Goal: Feedback & Contribution: Submit feedback/report problem

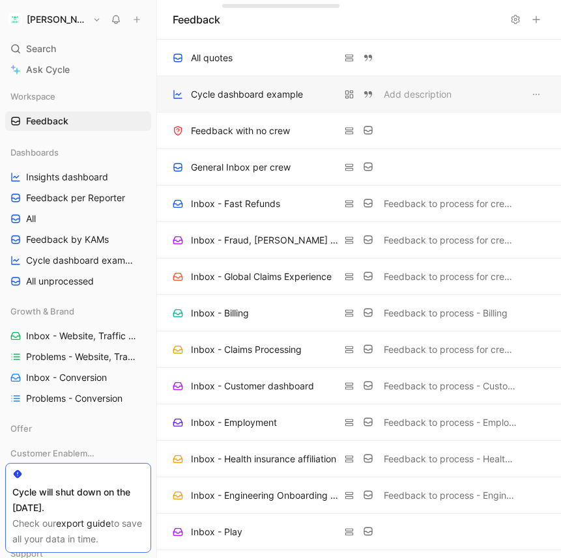
click at [227, 97] on div "Cycle dashboard example" at bounding box center [247, 95] width 112 height 16
click at [539, 26] on button at bounding box center [536, 19] width 18 height 18
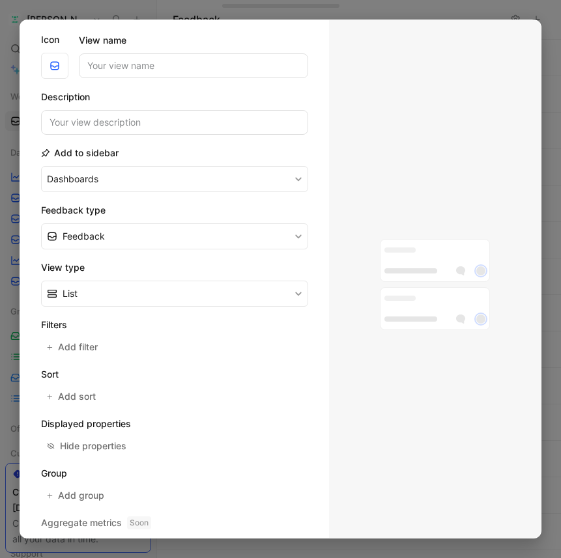
scroll to position [85, 0]
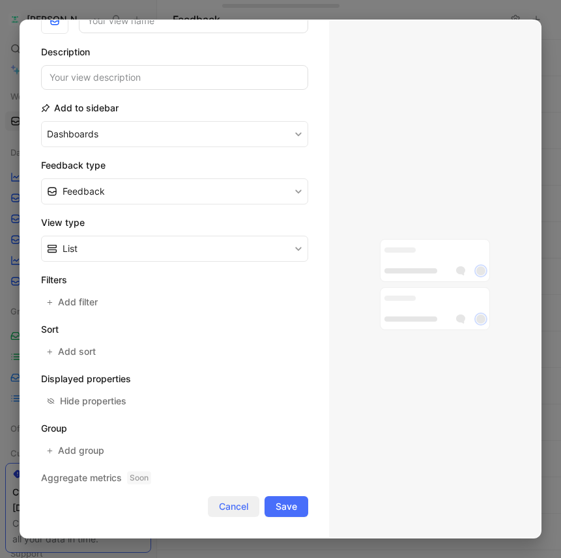
click at [225, 508] on span "Cancel" at bounding box center [233, 507] width 29 height 16
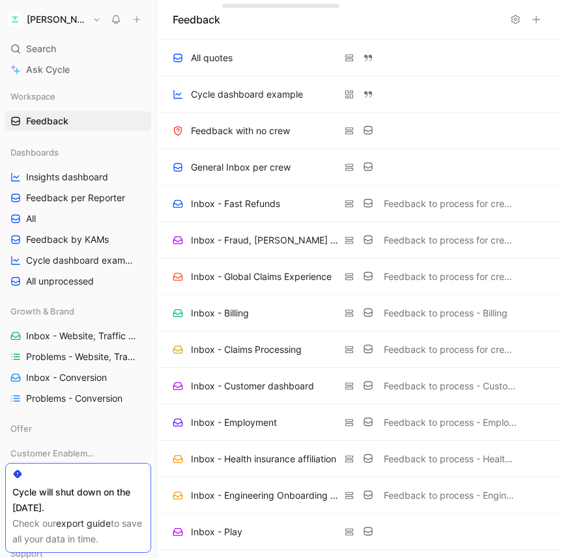
click at [137, 17] on icon at bounding box center [136, 19] width 9 height 9
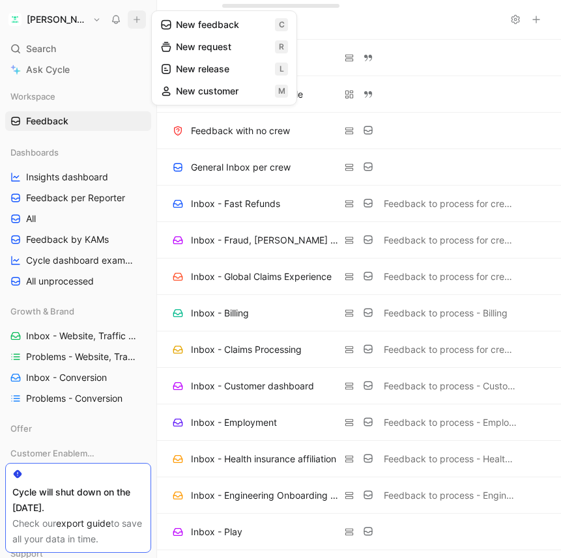
click at [178, 25] on button "New feedback c" at bounding box center [223, 25] width 139 height 22
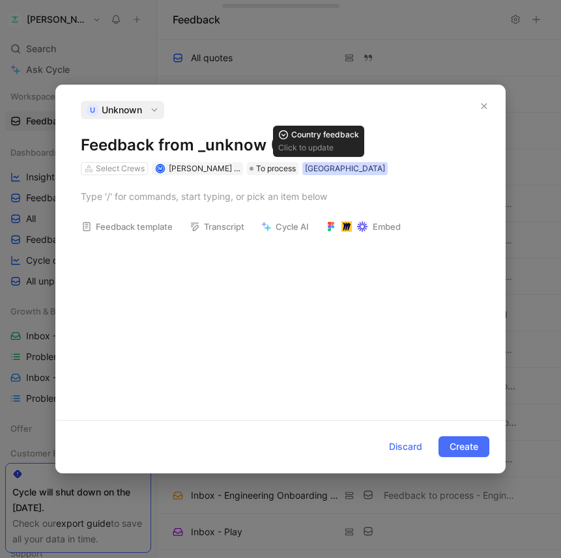
click at [318, 164] on div "[GEOGRAPHIC_DATA]" at bounding box center [345, 168] width 80 height 13
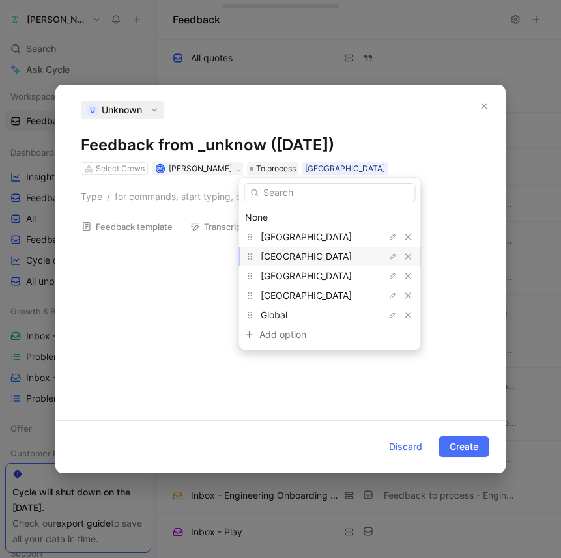
click at [298, 259] on div "[GEOGRAPHIC_DATA]" at bounding box center [310, 257] width 98 height 16
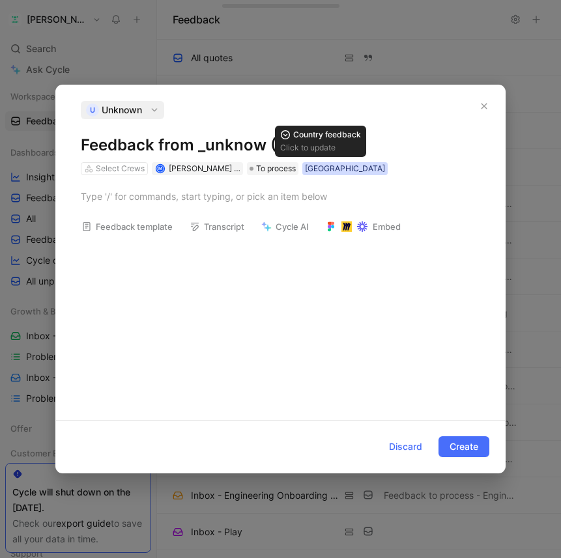
click at [322, 170] on div "[GEOGRAPHIC_DATA]" at bounding box center [345, 168] width 80 height 13
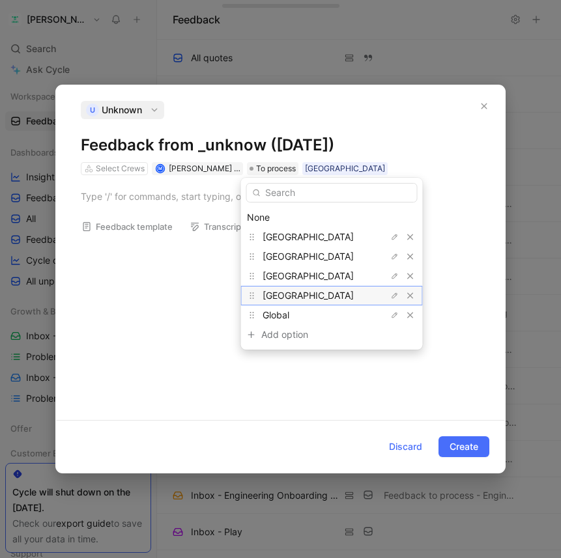
click at [318, 286] on div "[GEOGRAPHIC_DATA]" at bounding box center [332, 296] width 182 height 20
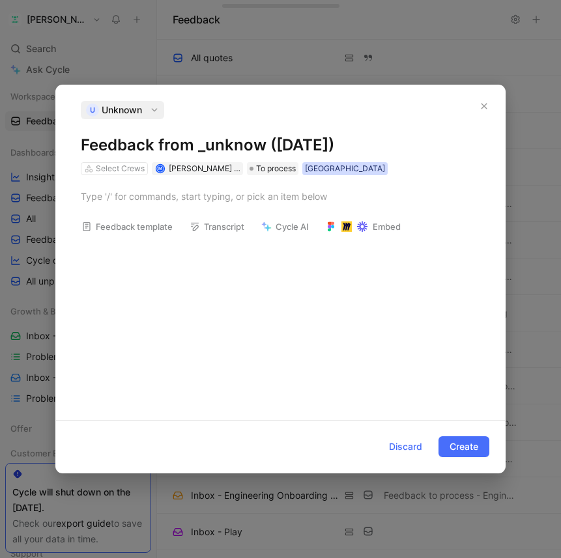
click at [322, 162] on div "[GEOGRAPHIC_DATA]" at bounding box center [345, 168] width 80 height 13
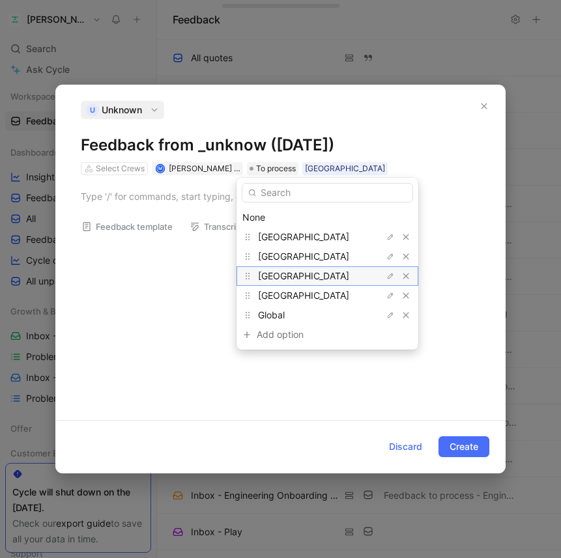
click at [281, 270] on div "[GEOGRAPHIC_DATA]" at bounding box center [307, 276] width 98 height 16
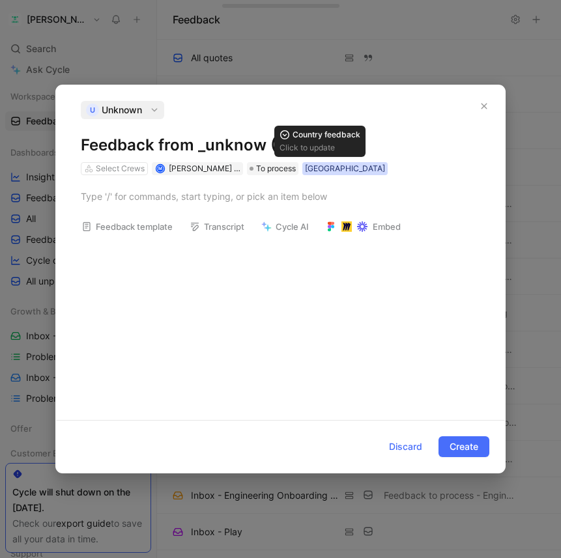
click at [326, 169] on div "[GEOGRAPHIC_DATA]" at bounding box center [345, 168] width 80 height 13
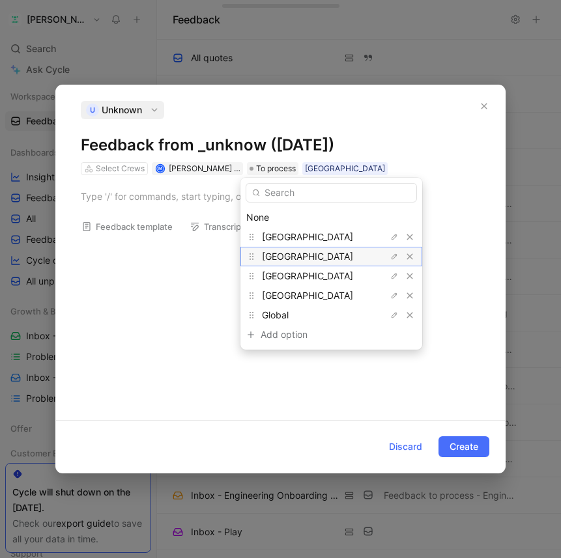
click at [291, 254] on span "[GEOGRAPHIC_DATA]" at bounding box center [307, 256] width 91 height 11
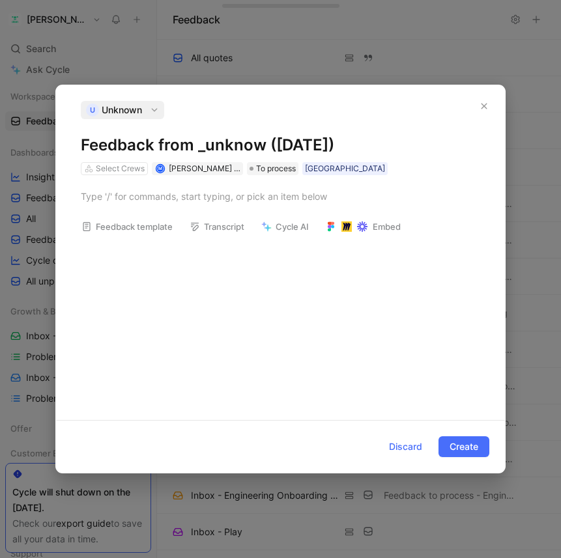
click at [322, 161] on div "Select Crews M [PERSON_NAME] [PERSON_NAME] To process [GEOGRAPHIC_DATA]" at bounding box center [233, 169] width 309 height 16
click at [318, 167] on div "[GEOGRAPHIC_DATA]" at bounding box center [345, 168] width 80 height 13
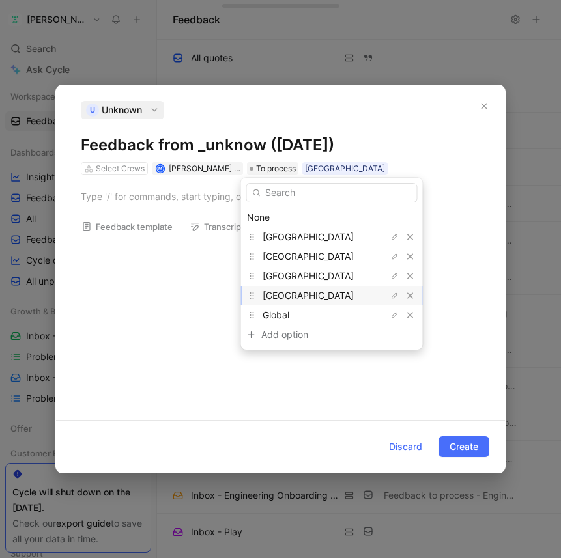
click at [298, 299] on div "[GEOGRAPHIC_DATA]" at bounding box center [311, 296] width 98 height 16
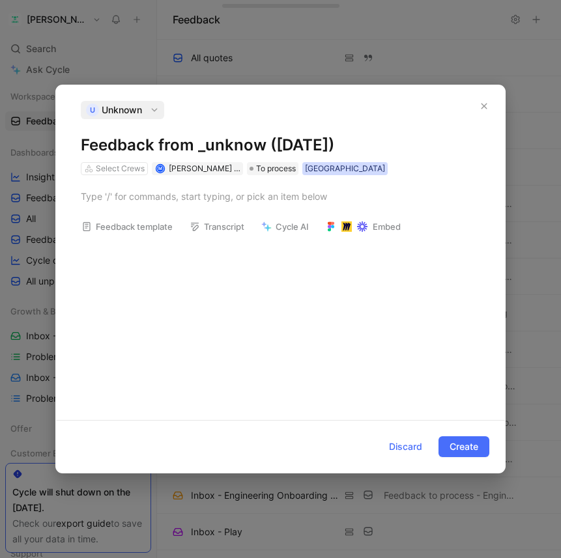
click at [316, 167] on div "[GEOGRAPHIC_DATA]" at bounding box center [345, 168] width 80 height 13
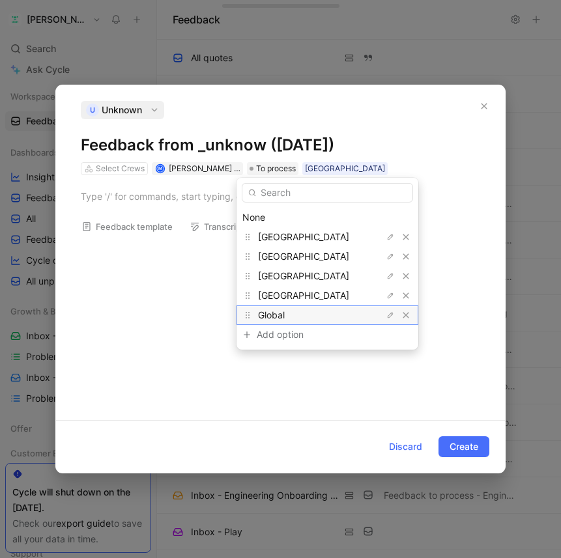
click at [296, 308] on div "Global" at bounding box center [307, 315] width 98 height 16
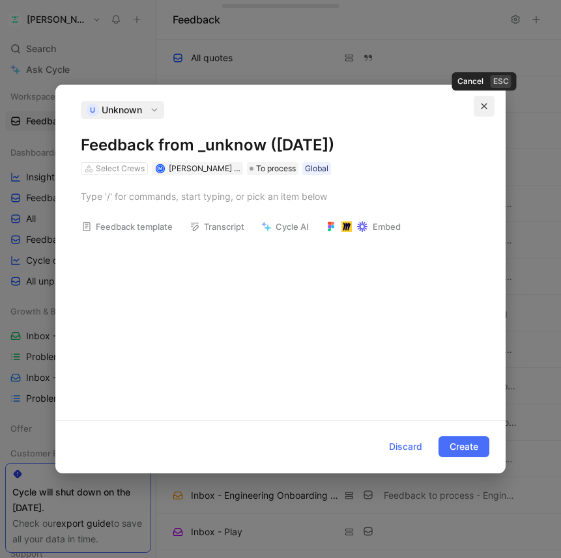
click at [484, 103] on icon "button" at bounding box center [484, 106] width 8 height 8
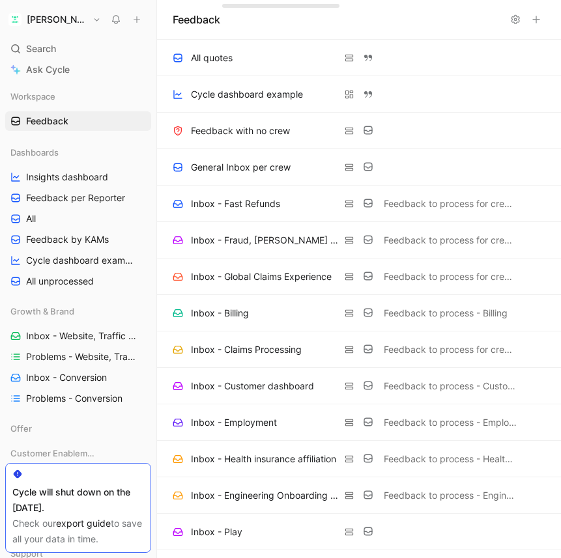
click at [140, 20] on icon at bounding box center [136, 19] width 9 height 9
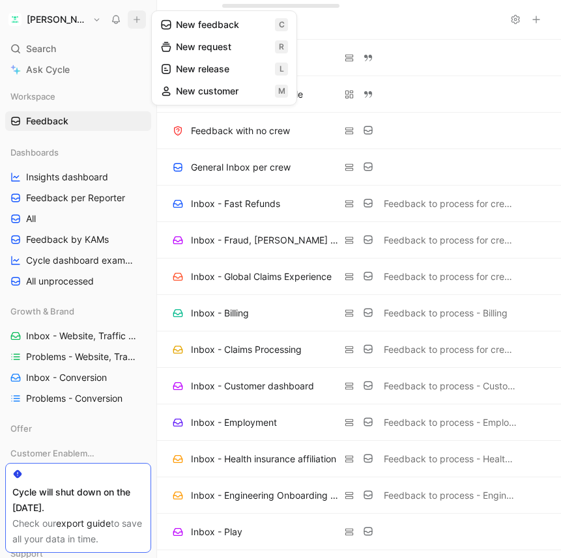
click at [171, 27] on icon at bounding box center [166, 25] width 12 height 12
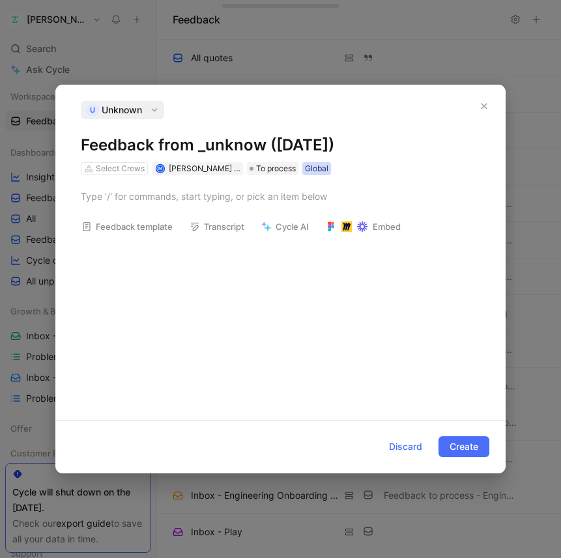
click at [310, 175] on div "Global" at bounding box center [316, 168] width 23 height 13
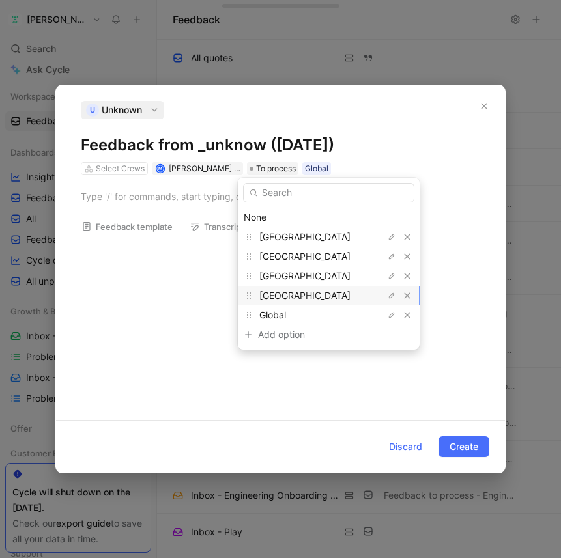
click at [272, 294] on span "[GEOGRAPHIC_DATA]" at bounding box center [304, 295] width 91 height 11
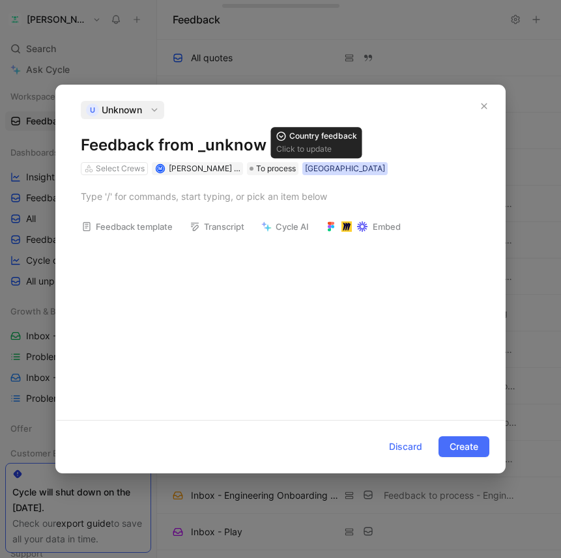
click at [323, 165] on div "[GEOGRAPHIC_DATA]" at bounding box center [345, 168] width 80 height 13
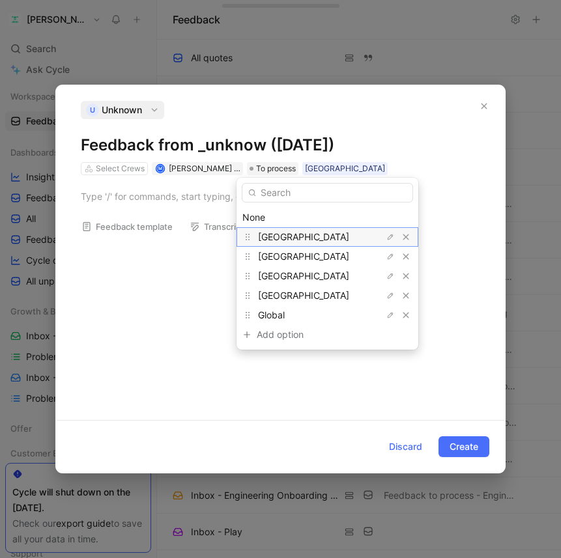
click at [281, 233] on span "[GEOGRAPHIC_DATA]" at bounding box center [303, 236] width 91 height 11
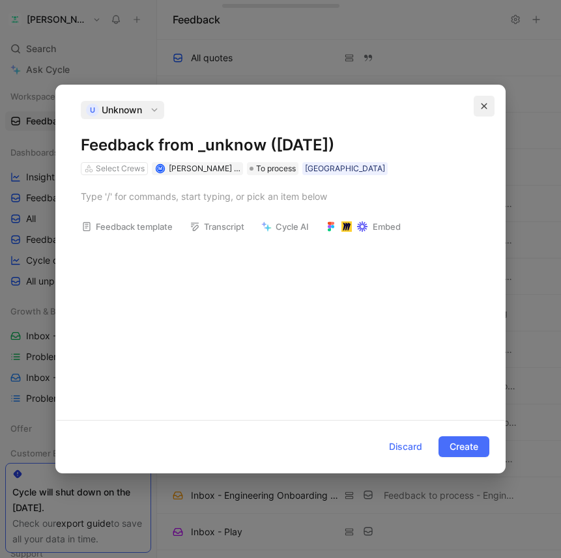
click at [490, 103] on button "button" at bounding box center [484, 106] width 21 height 21
